Goal: Transaction & Acquisition: Download file/media

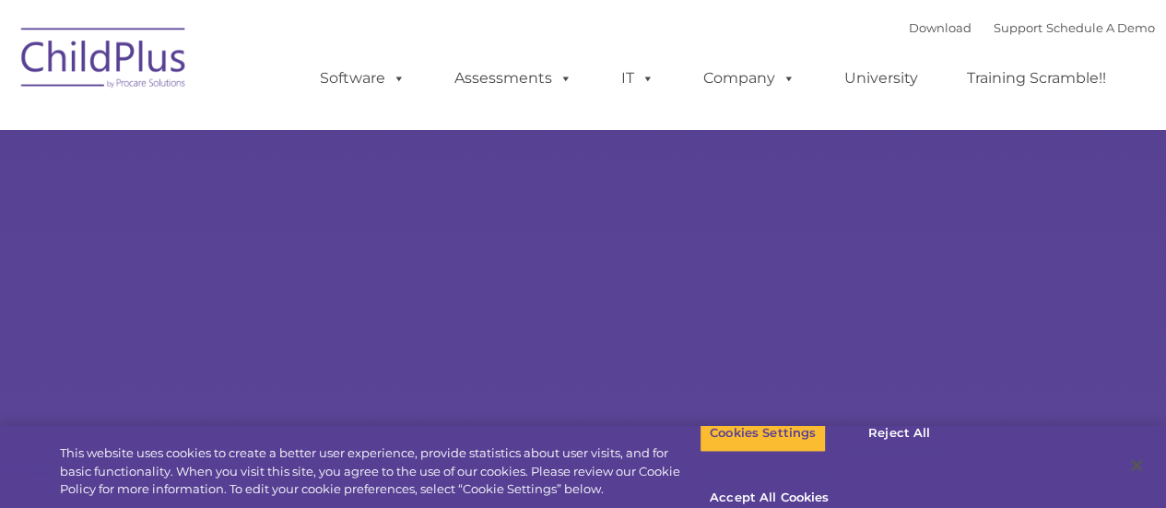
select select "MEDIUM"
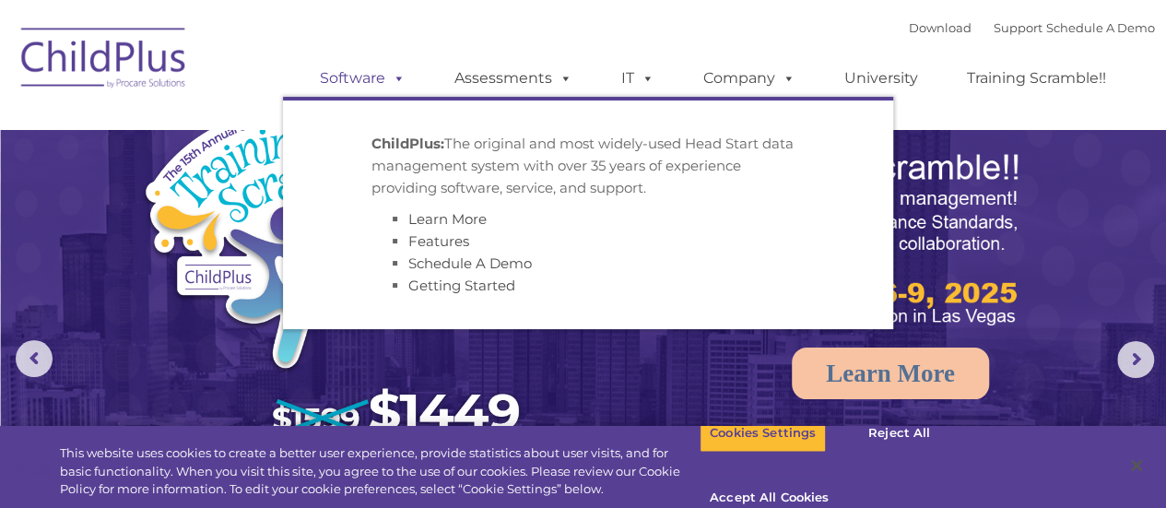
click at [365, 91] on link "Software" at bounding box center [362, 78] width 123 height 37
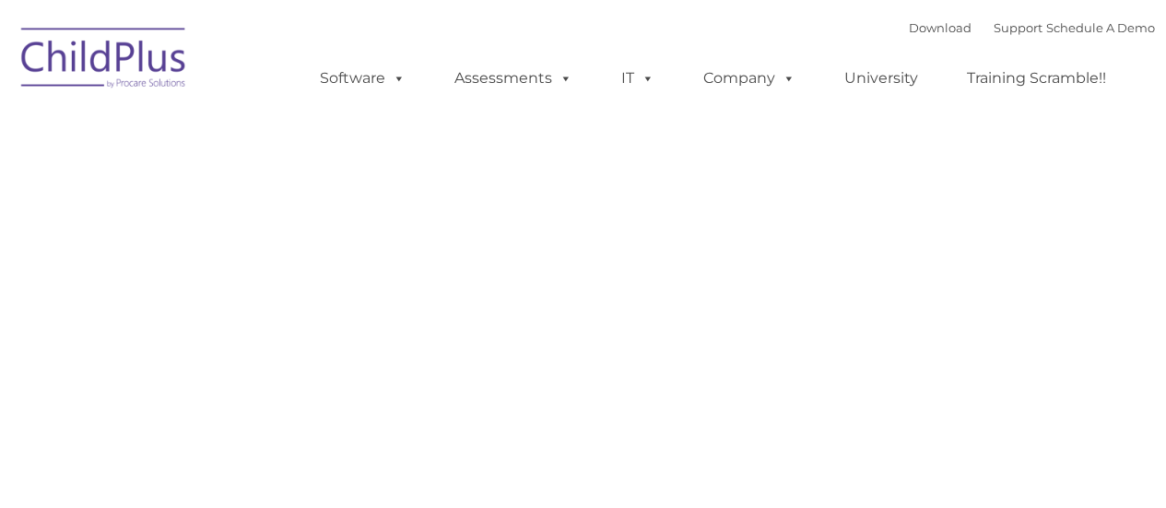
type input ""
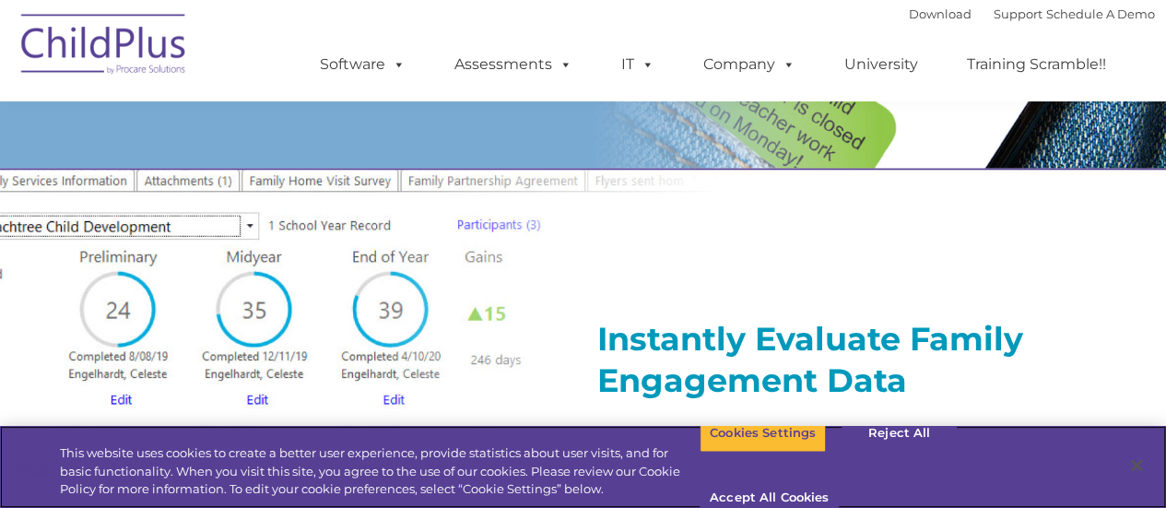
scroll to position [1952, 0]
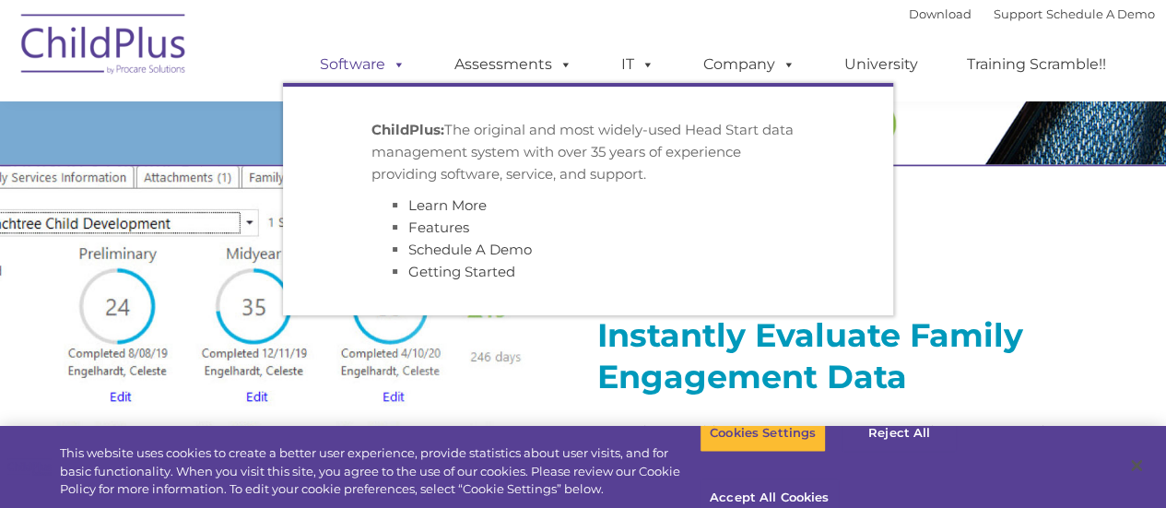
click at [396, 60] on span at bounding box center [395, 64] width 20 height 18
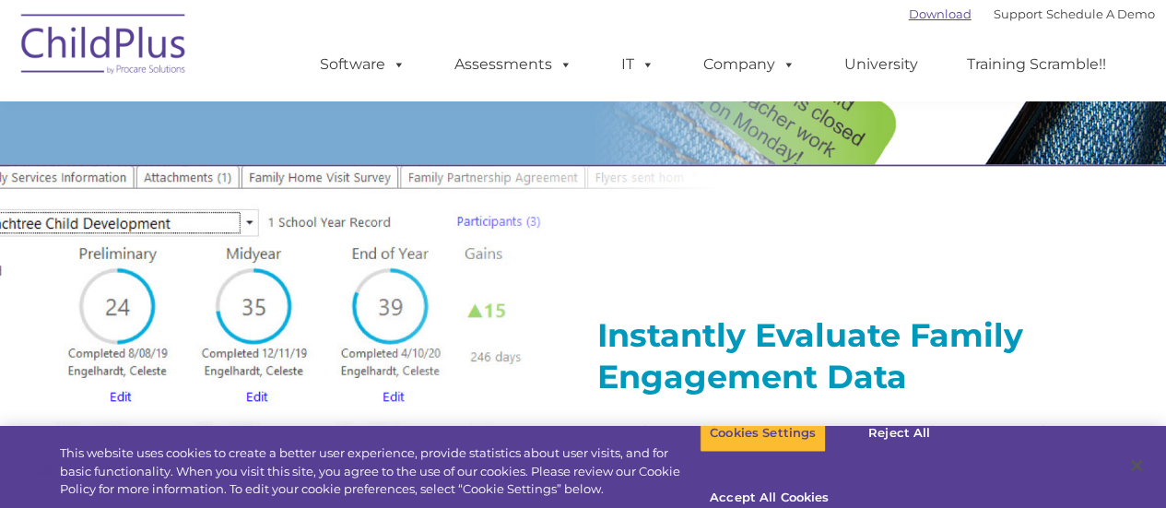
click at [909, 8] on link "Download" at bounding box center [940, 13] width 63 height 15
